Goal: Information Seeking & Learning: Learn about a topic

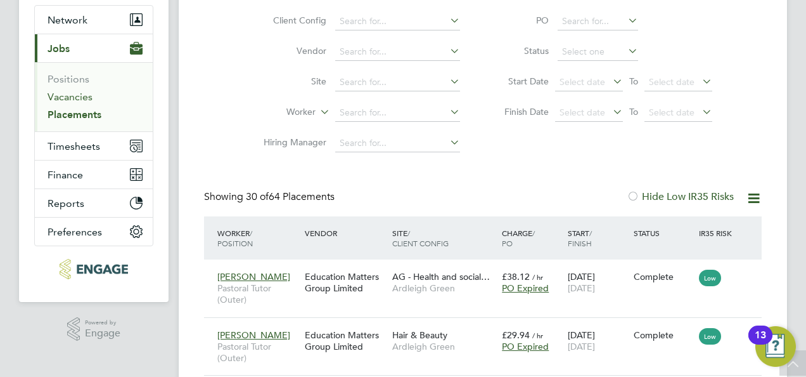
click at [68, 96] on link "Vacancies" at bounding box center [70, 97] width 45 height 12
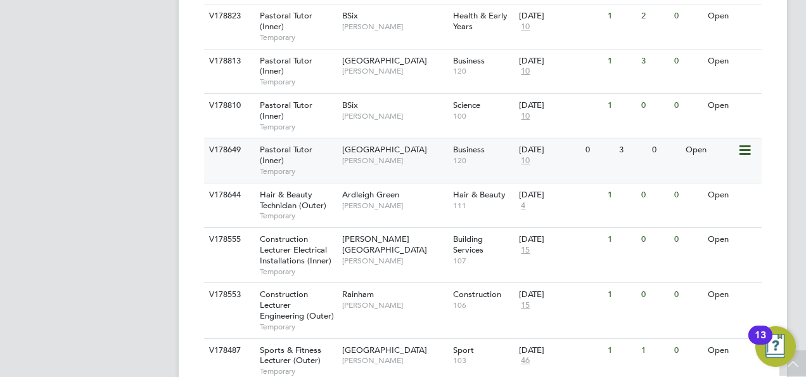
click at [289, 138] on div "Pastoral Tutor (Inner) Temporary" at bounding box center [294, 160] width 89 height 44
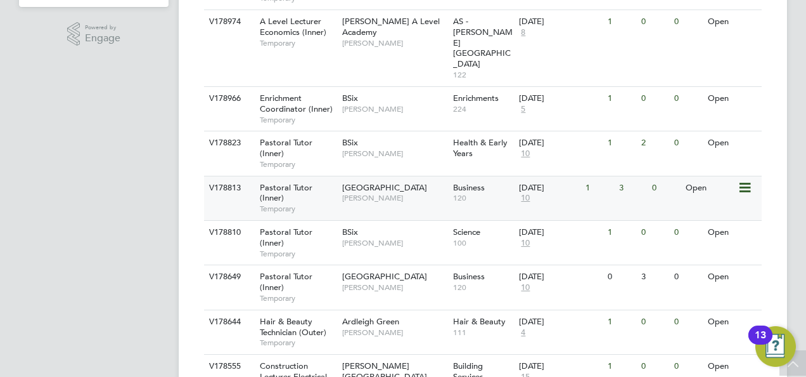
click at [321, 176] on div "Pastoral Tutor (Inner) Temporary" at bounding box center [294, 198] width 89 height 44
click at [314, 131] on div "Pastoral Tutor (Inner) Temporary" at bounding box center [294, 153] width 89 height 44
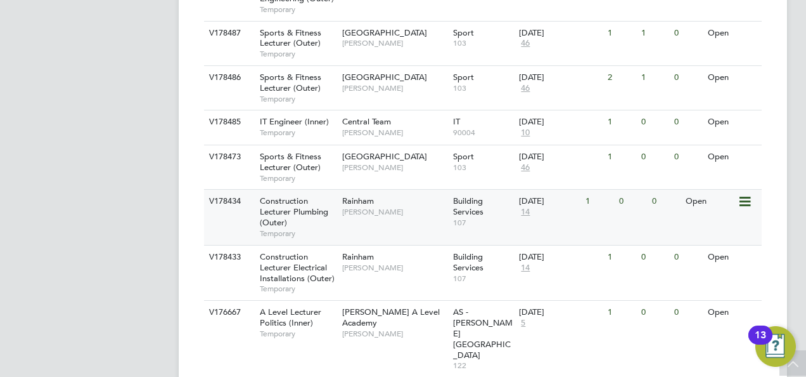
scroll to position [1044, 0]
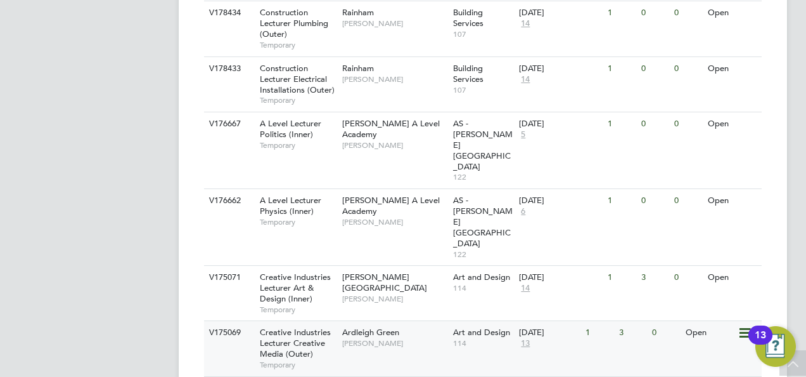
click at [325, 321] on div "Creative Industries Lecturer Creative Media (Outer) Temporary" at bounding box center [294, 348] width 89 height 55
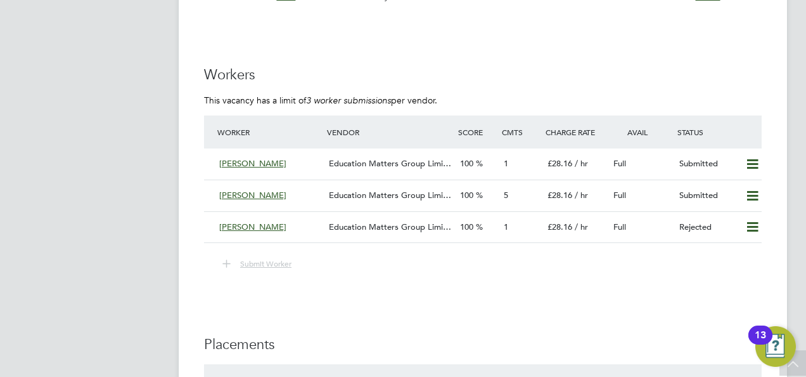
scroll to position [2473, 0]
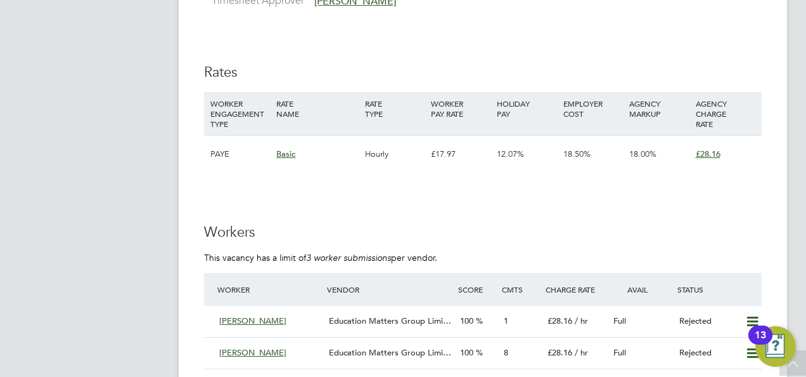
scroll to position [2409, 0]
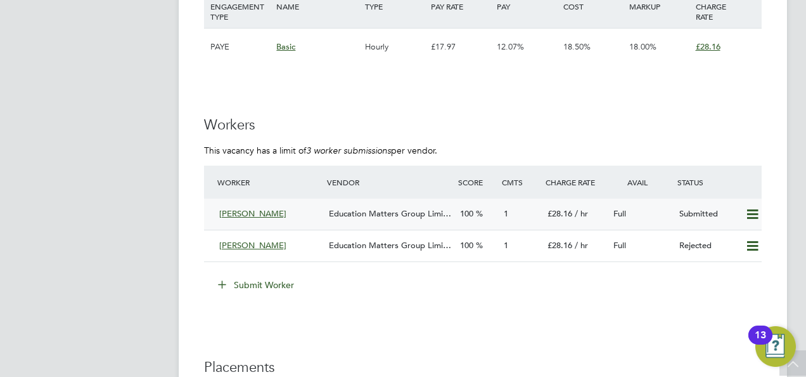
scroll to position [2473, 0]
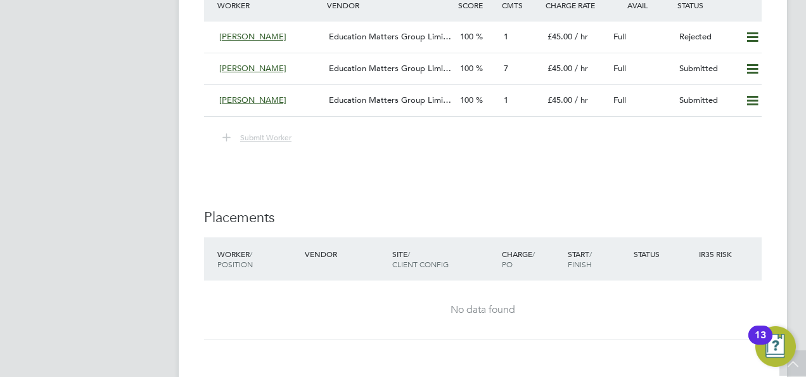
scroll to position [2282, 0]
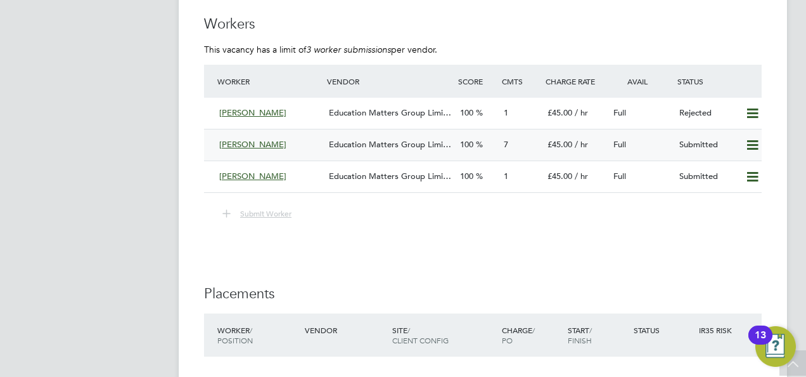
click at [424, 148] on div "Education Matters Group Limi…" at bounding box center [389, 144] width 131 height 21
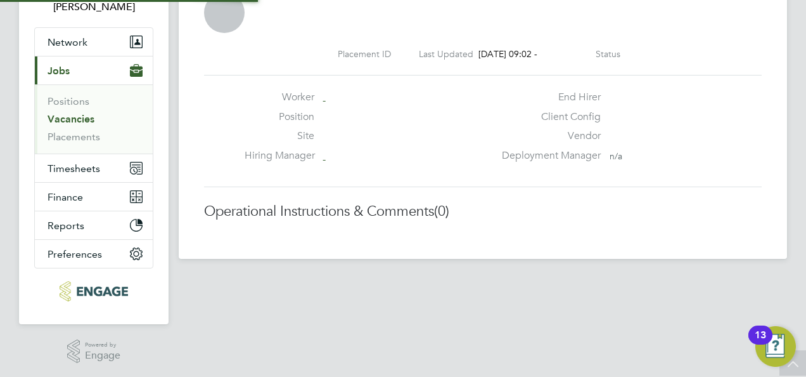
scroll to position [6, 6]
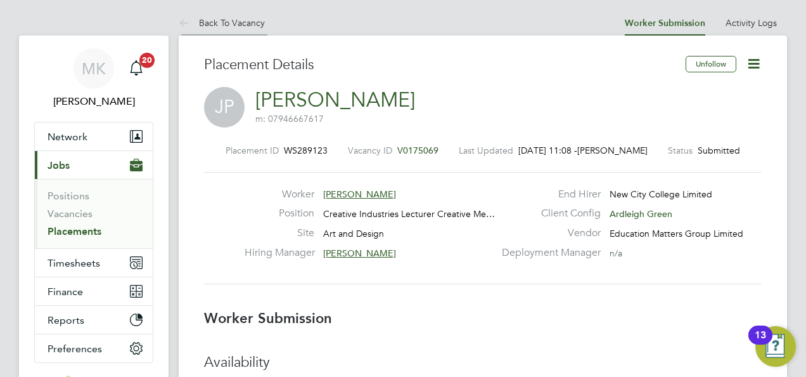
click at [236, 25] on link "Back To Vacancy" at bounding box center [222, 22] width 86 height 11
